Goal: Task Accomplishment & Management: Manage account settings

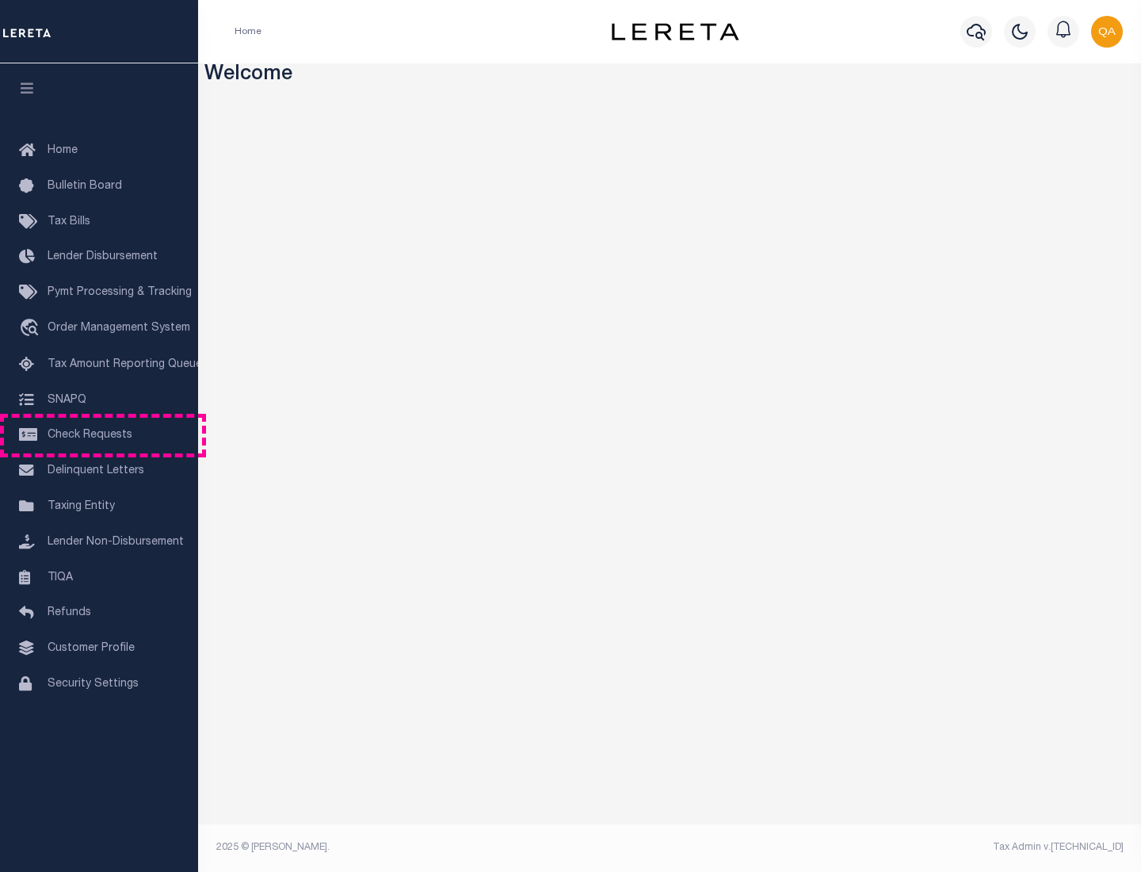
click at [99, 435] on span "Check Requests" at bounding box center [90, 434] width 85 height 11
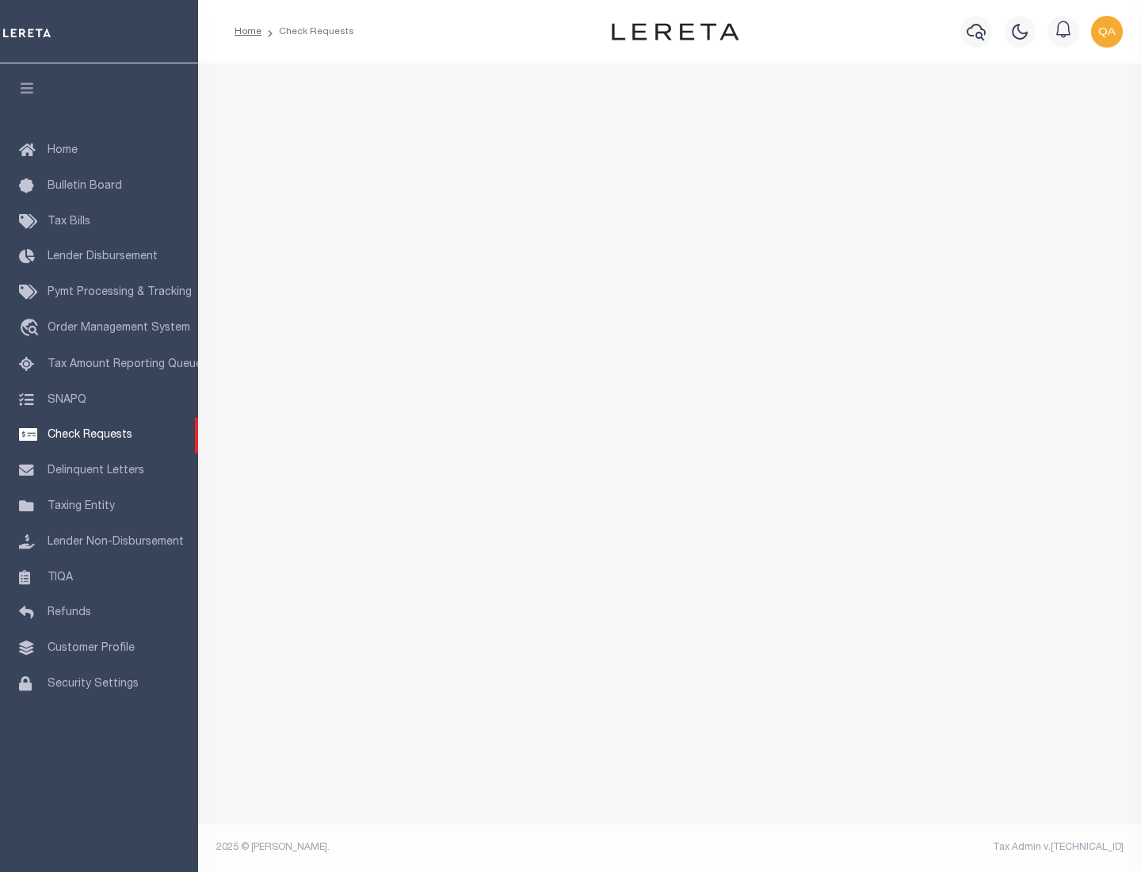
select select "50"
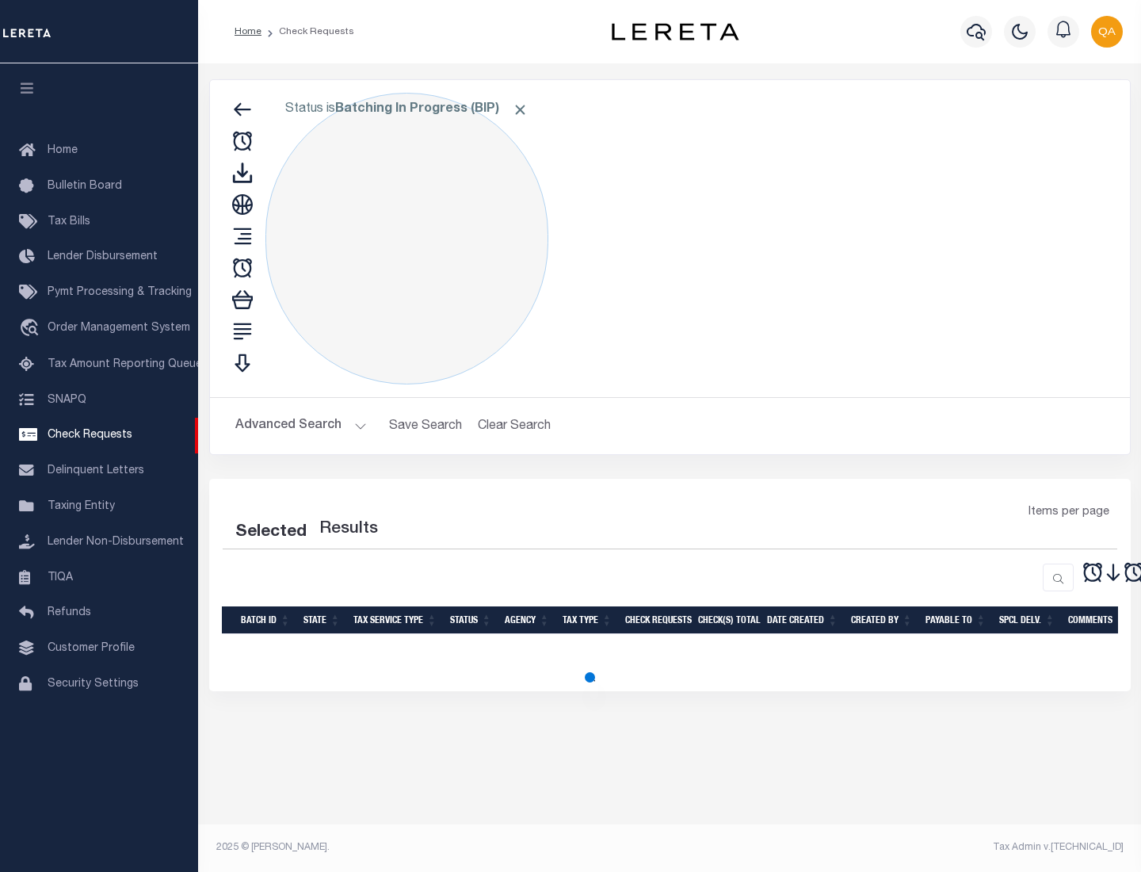
select select "50"
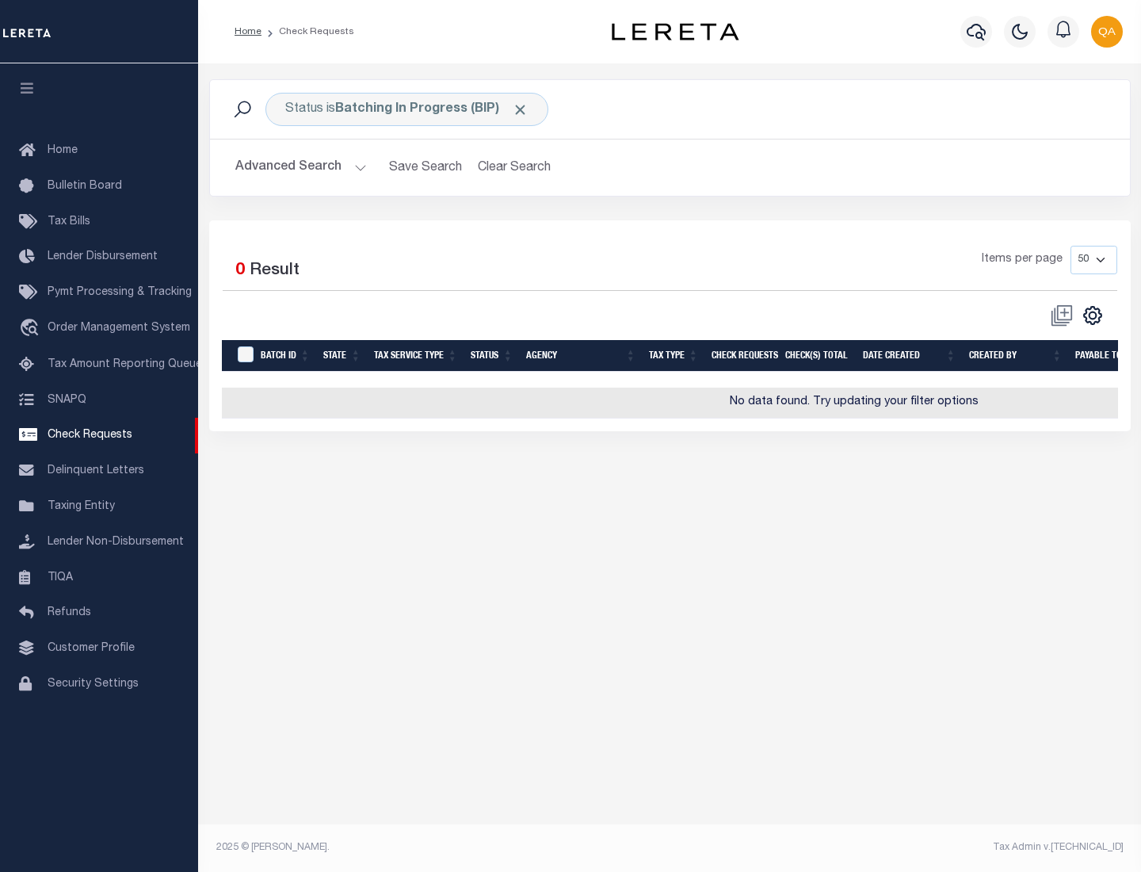
click at [521, 109] on span "Click to Remove" at bounding box center [520, 109] width 17 height 17
